Goal: Transaction & Acquisition: Purchase product/service

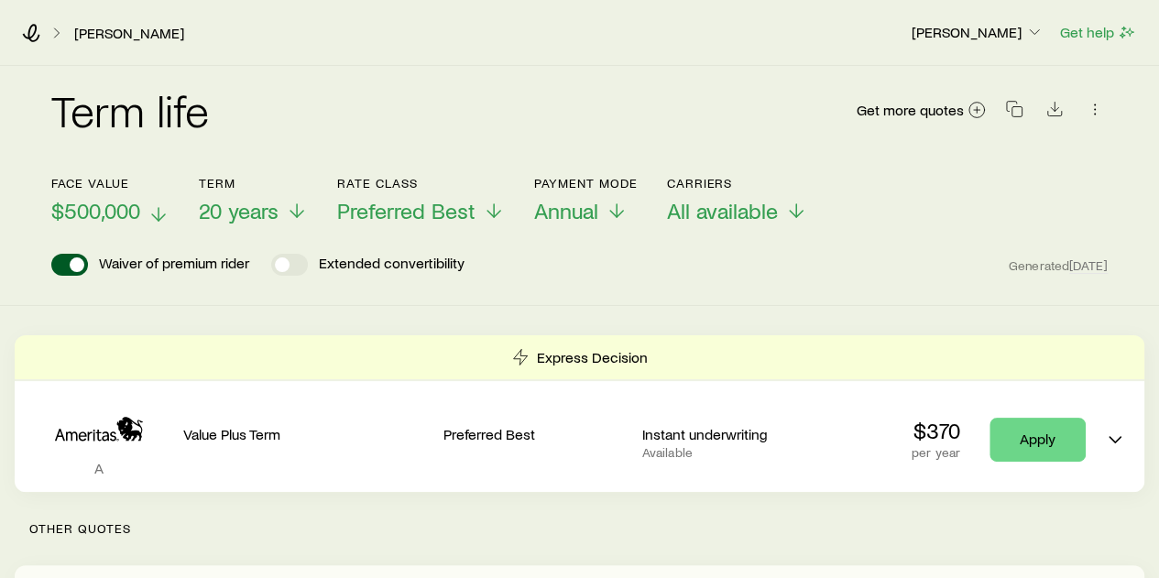
click at [159, 214] on line at bounding box center [159, 214] width 0 height 13
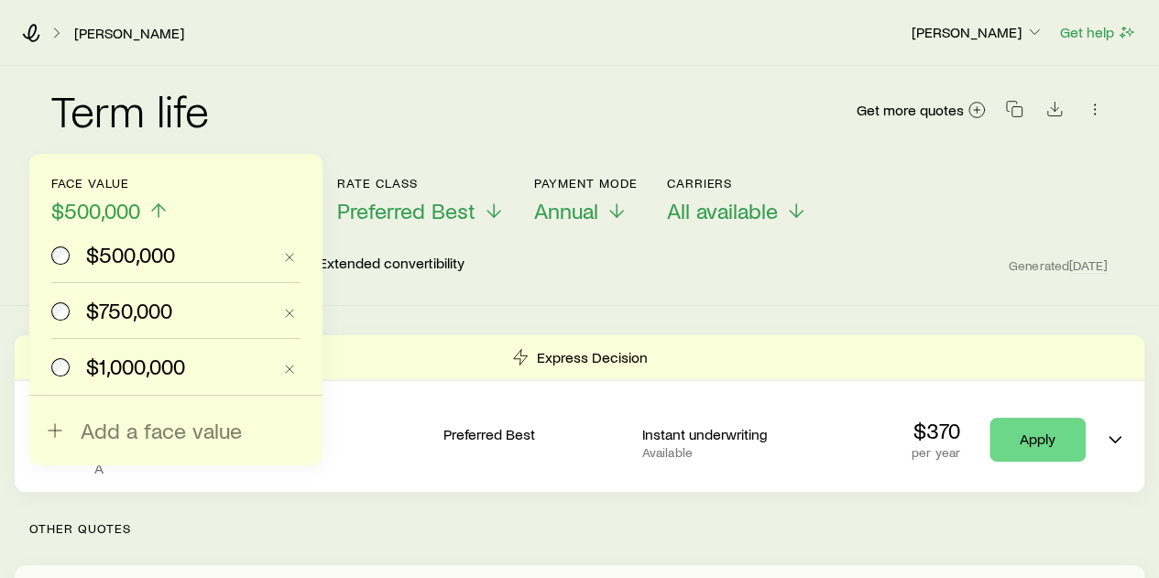
click at [89, 310] on span "$750,000" at bounding box center [129, 311] width 86 height 26
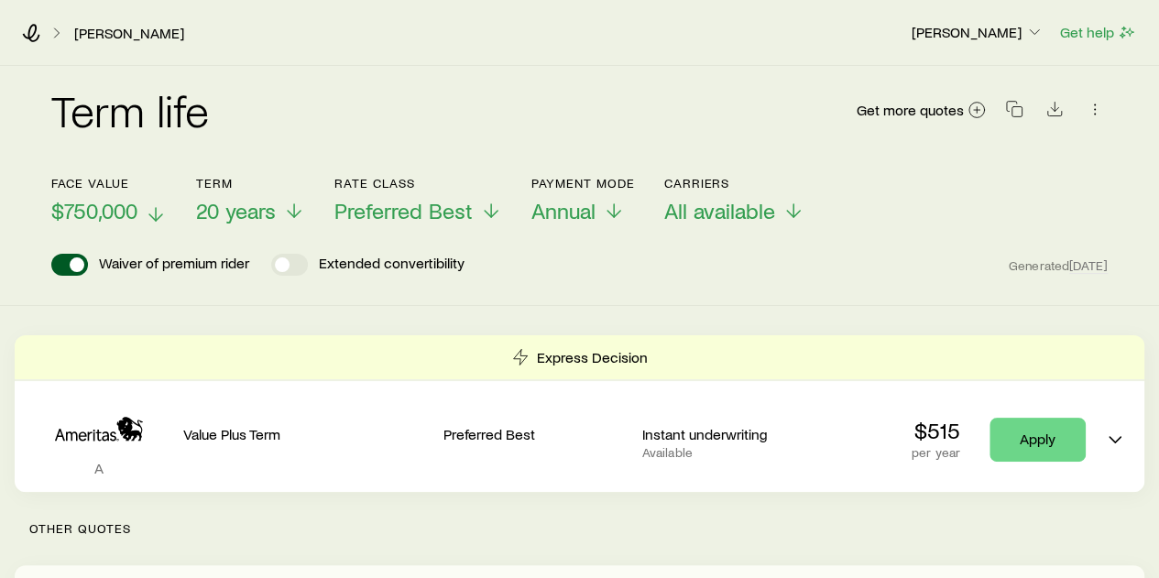
click at [700, 282] on div "Term life Get more quotes Face value $750,000 Term 20 years Rate Class Preferre…" at bounding box center [579, 186] width 1159 height 240
drag, startPoint x: 598, startPoint y: 103, endPoint x: 467, endPoint y: 82, distance: 131.8
click at [598, 102] on div "Term life Get more quotes" at bounding box center [579, 121] width 1057 height 66
click at [34, 34] on icon at bounding box center [31, 33] width 17 height 18
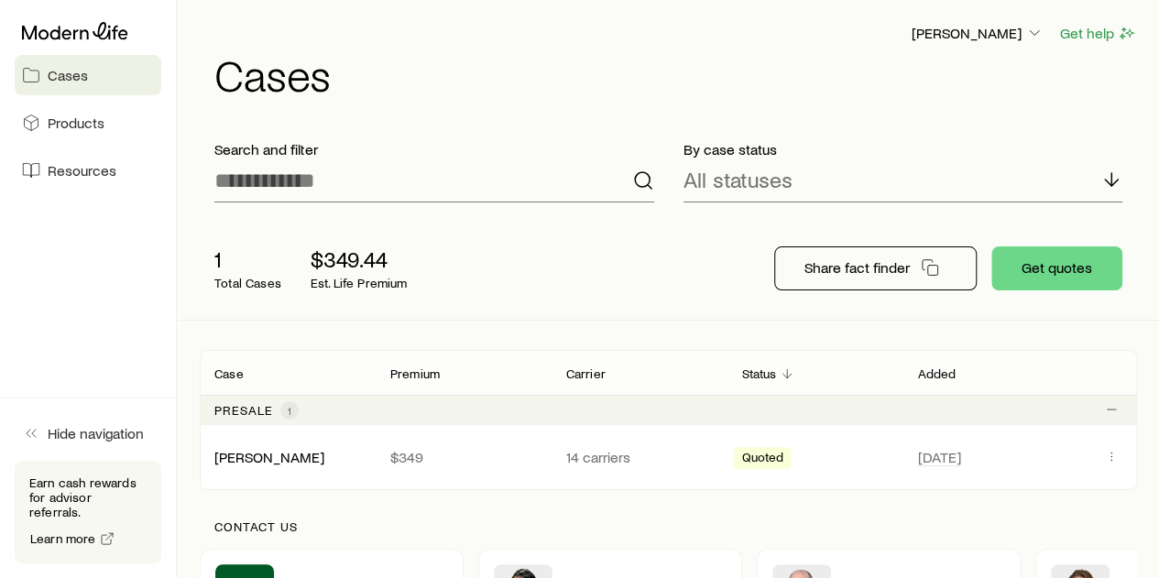
click at [541, 58] on h1 "Cases" at bounding box center [675, 74] width 923 height 44
